Goal: Book appointment/travel/reservation

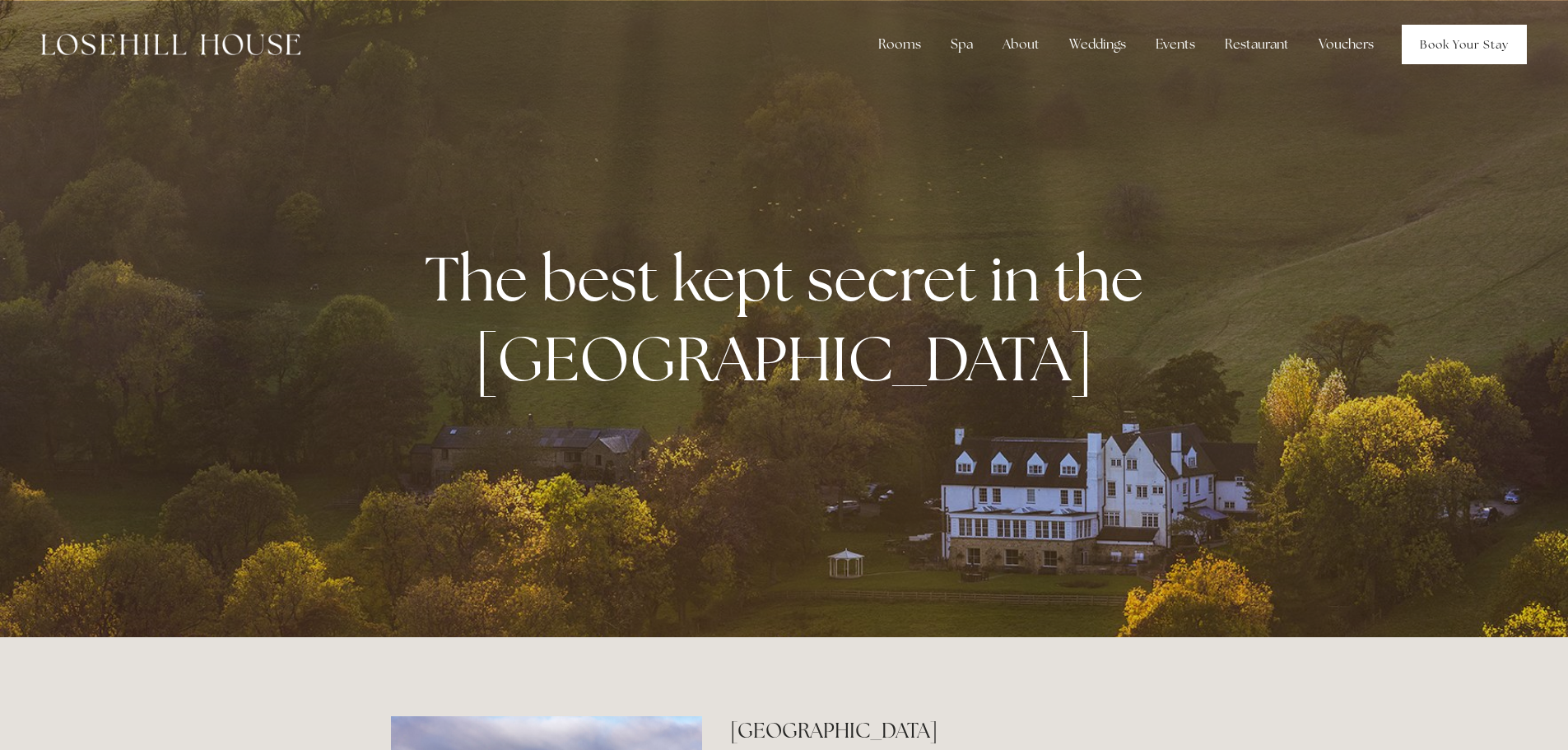
click at [1439, 45] on link "Book Your Stay" at bounding box center [1464, 44] width 125 height 39
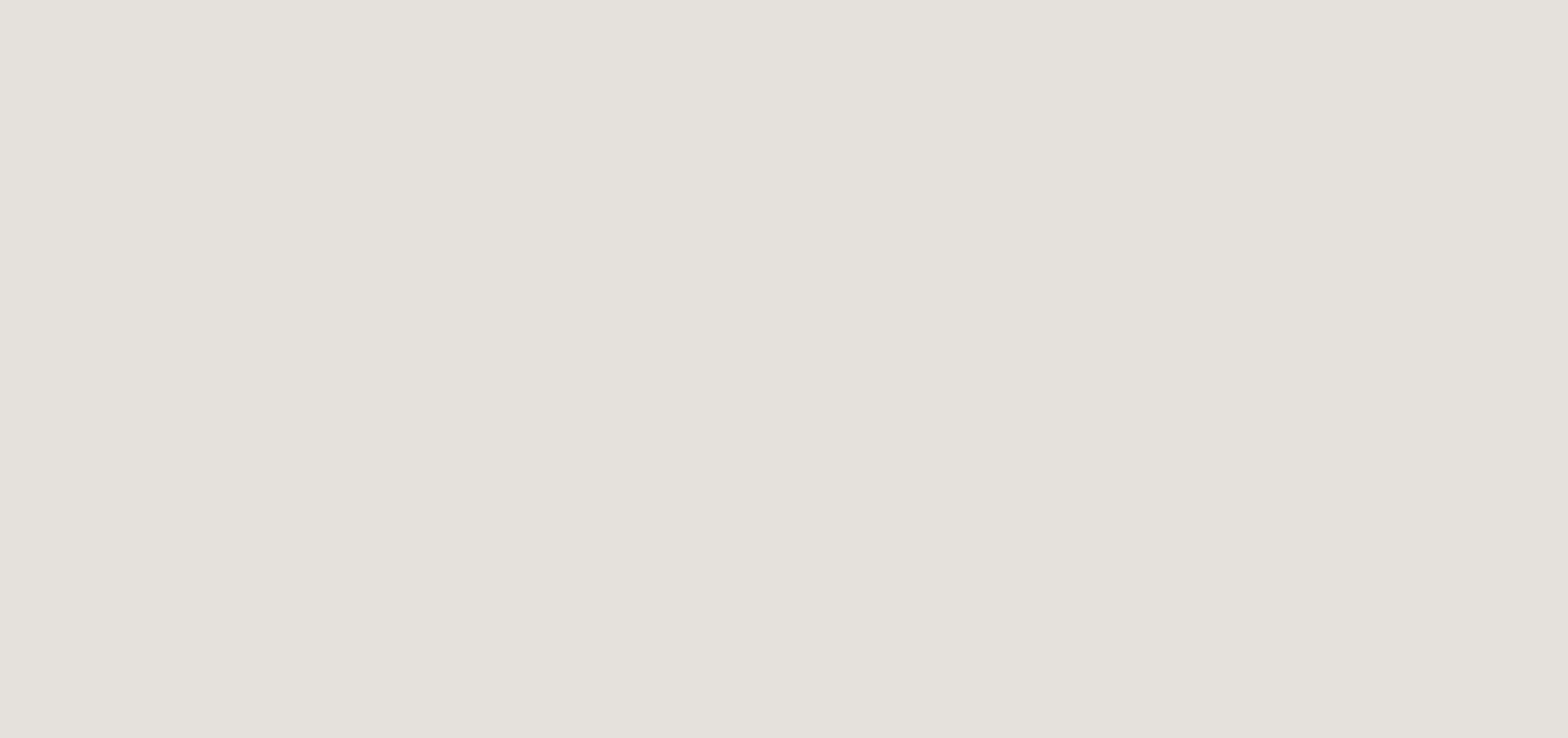
scroll to position [1152, 0]
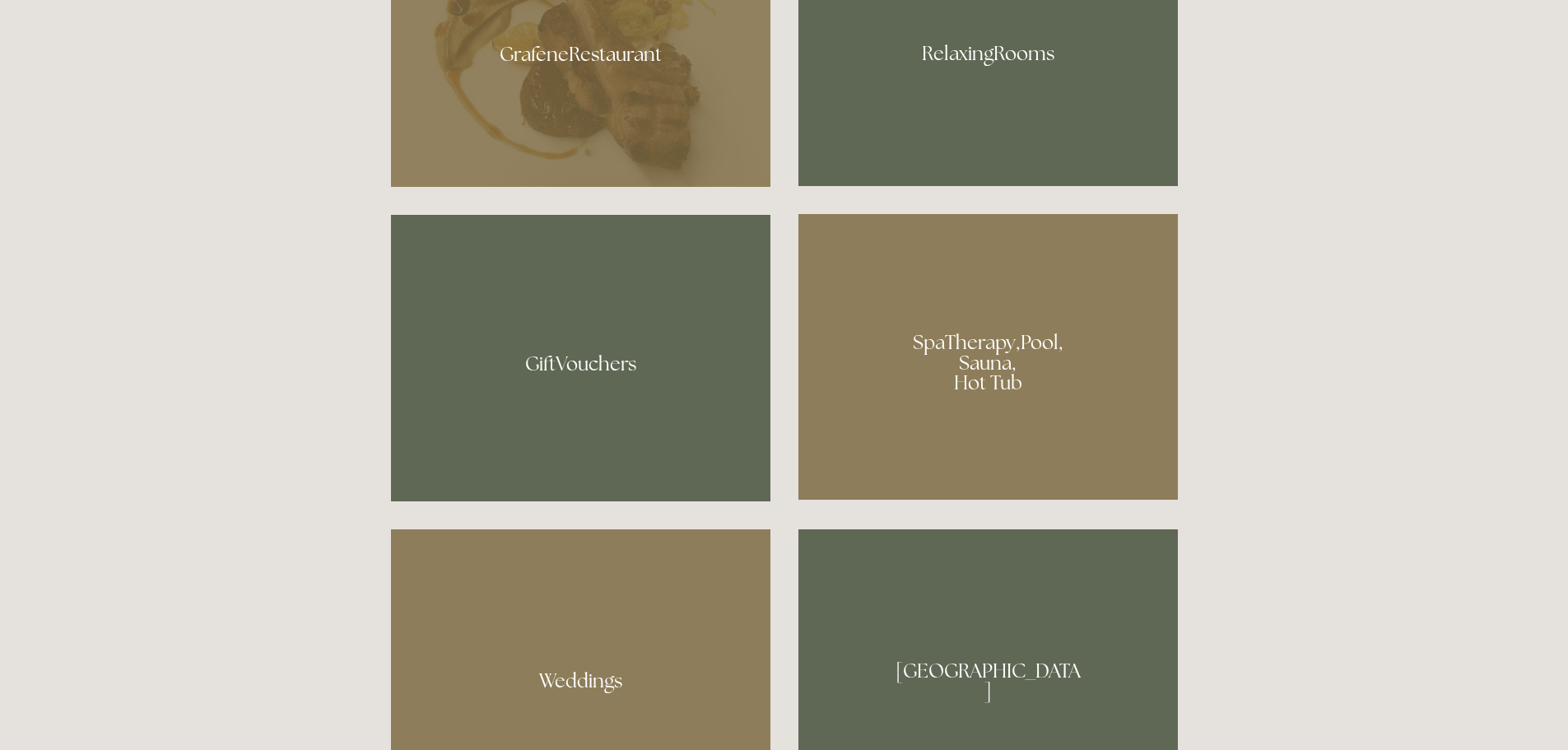
scroll to position [1235, 0]
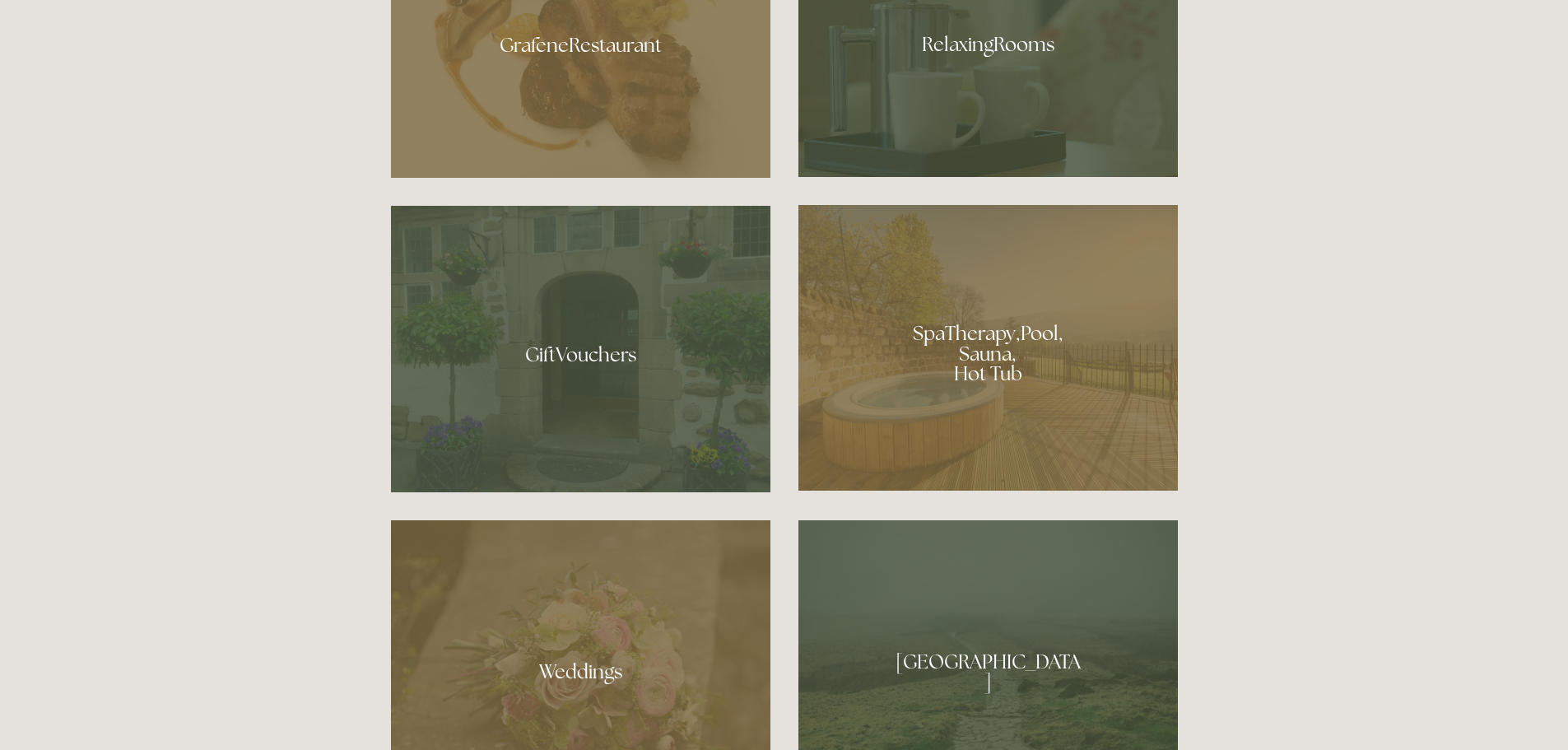
click at [1000, 328] on div at bounding box center [988, 348] width 379 height 286
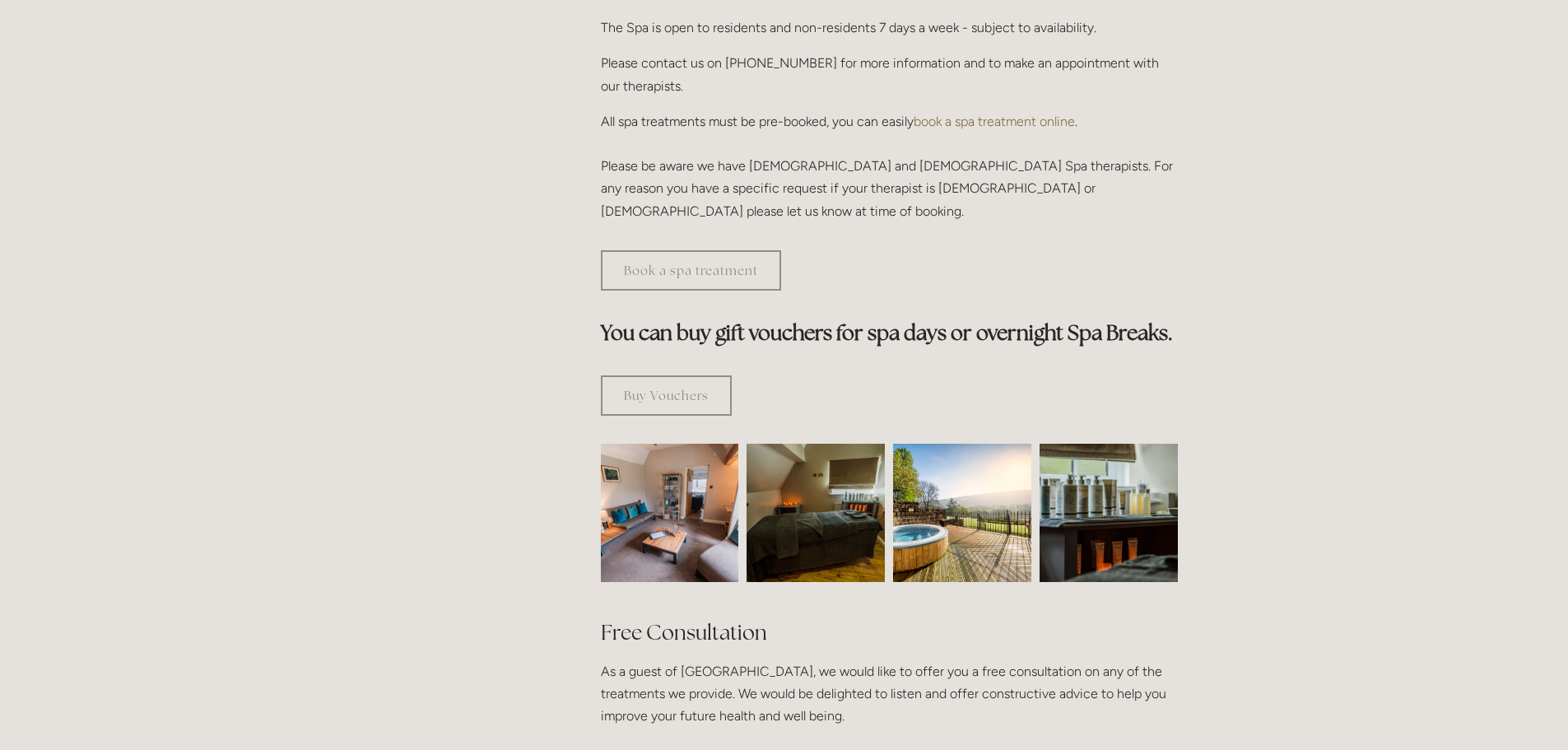
scroll to position [1070, 0]
